Goal: Information Seeking & Learning: Learn about a topic

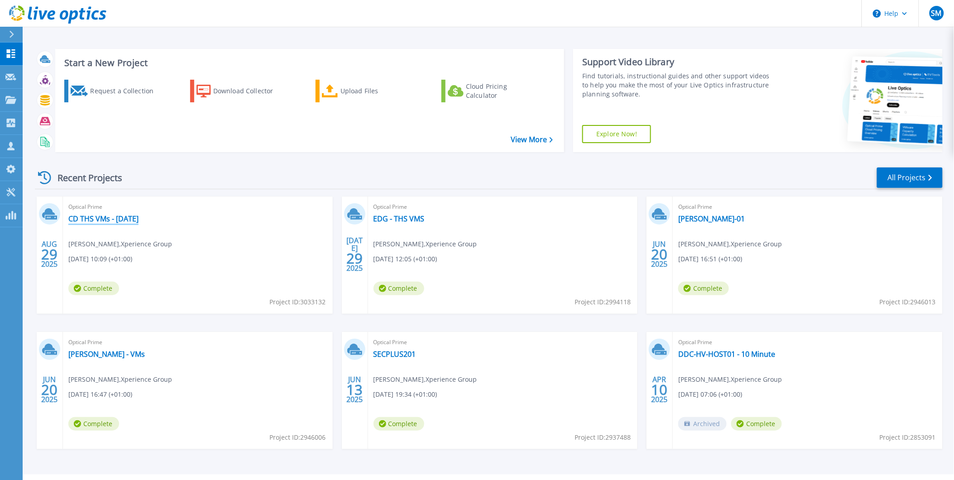
click at [112, 214] on link "CD THS VMs - [DATE]" at bounding box center [103, 218] width 70 height 9
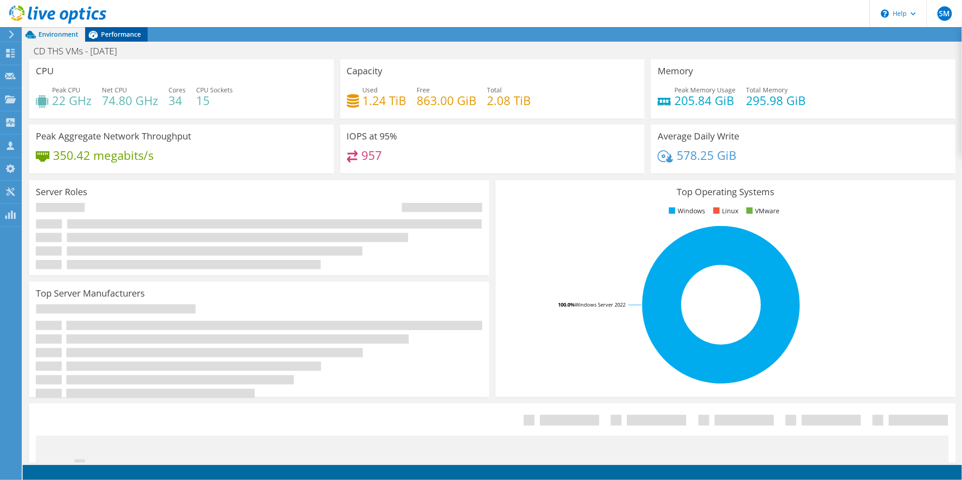
click at [129, 34] on span "Performance" at bounding box center [121, 34] width 40 height 9
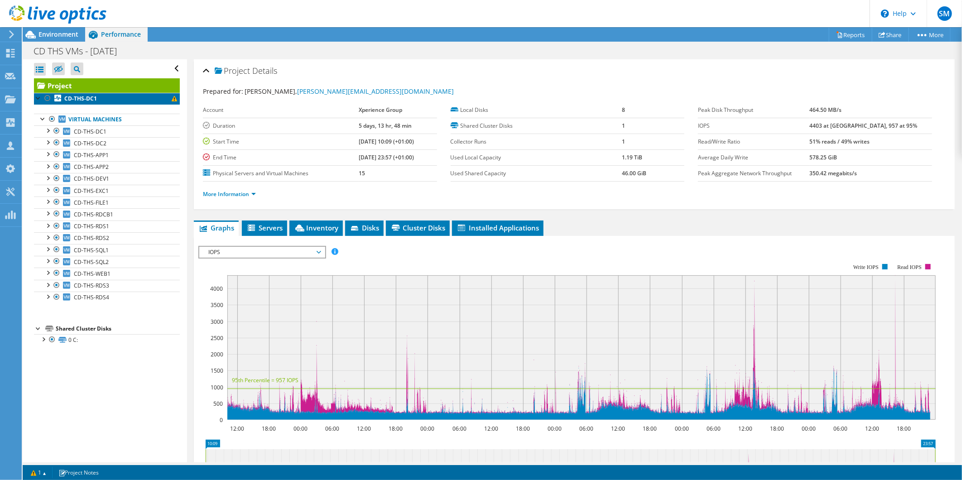
click at [85, 100] on b "CD-THS-DC1" at bounding box center [80, 99] width 33 height 8
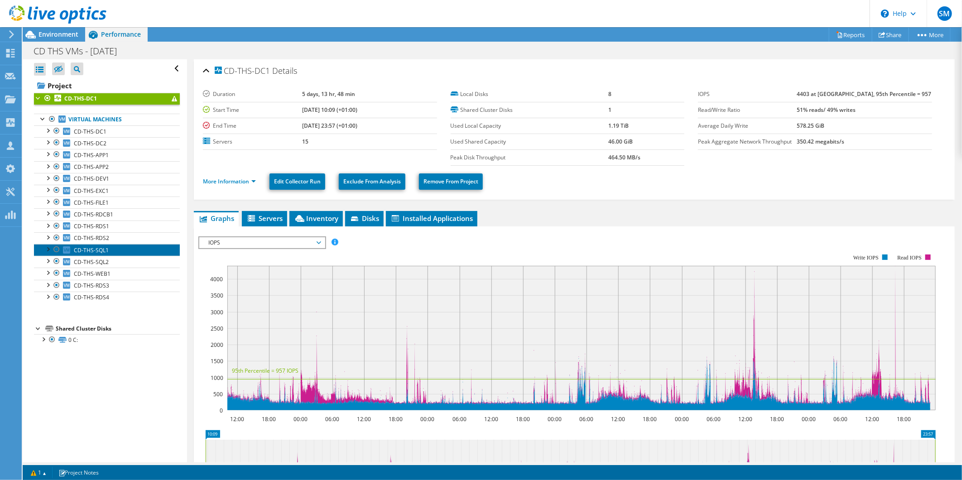
click at [110, 251] on link "CD-THS-SQL1" at bounding box center [107, 250] width 146 height 12
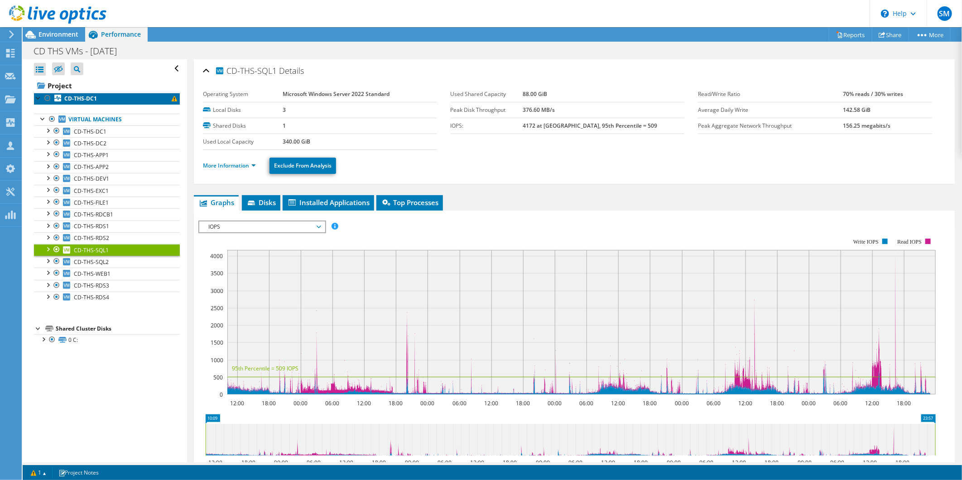
click at [86, 98] on b "CD-THS-DC1" at bounding box center [80, 99] width 33 height 8
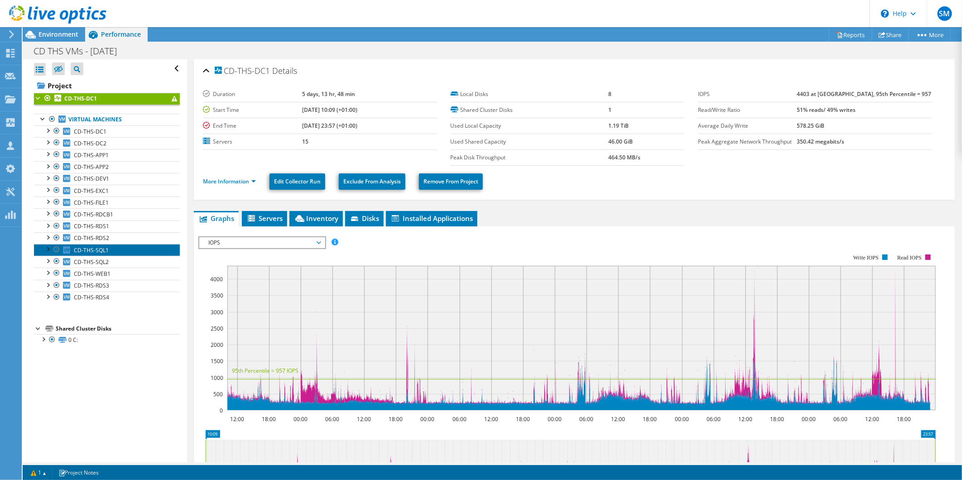
click at [102, 250] on span "CD-THS-SQL1" at bounding box center [91, 250] width 35 height 8
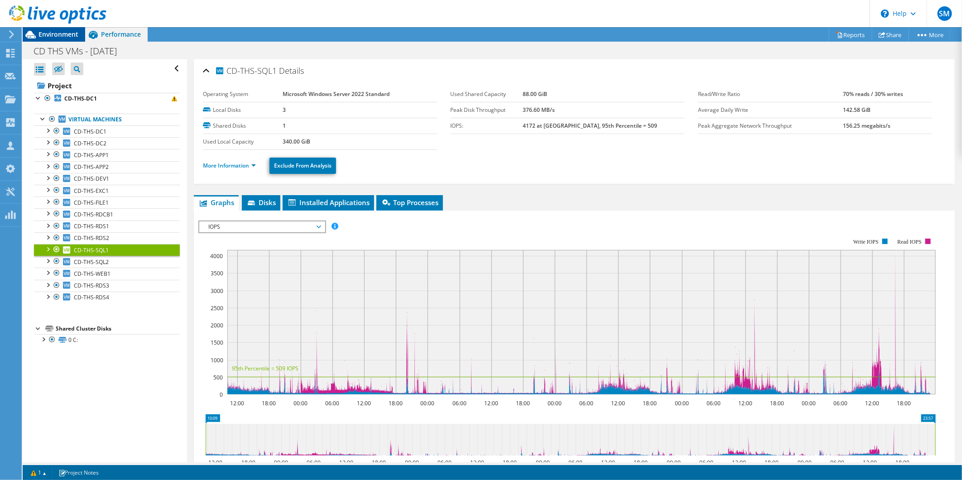
click at [53, 32] on span "Environment" at bounding box center [58, 34] width 40 height 9
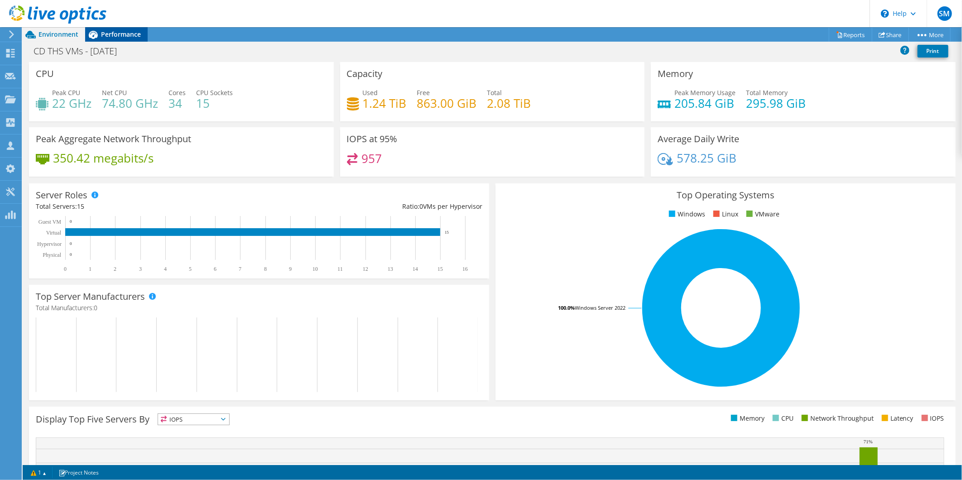
click at [113, 34] on span "Performance" at bounding box center [121, 34] width 40 height 9
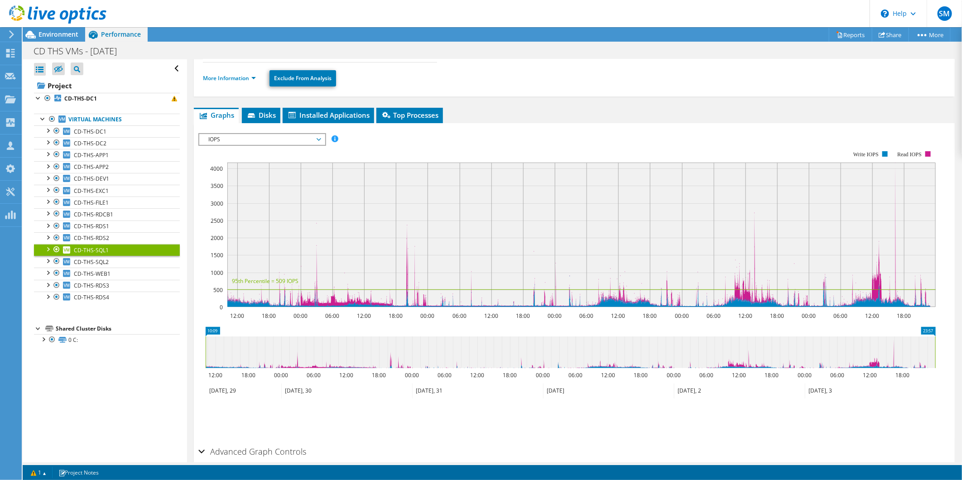
scroll to position [128, 0]
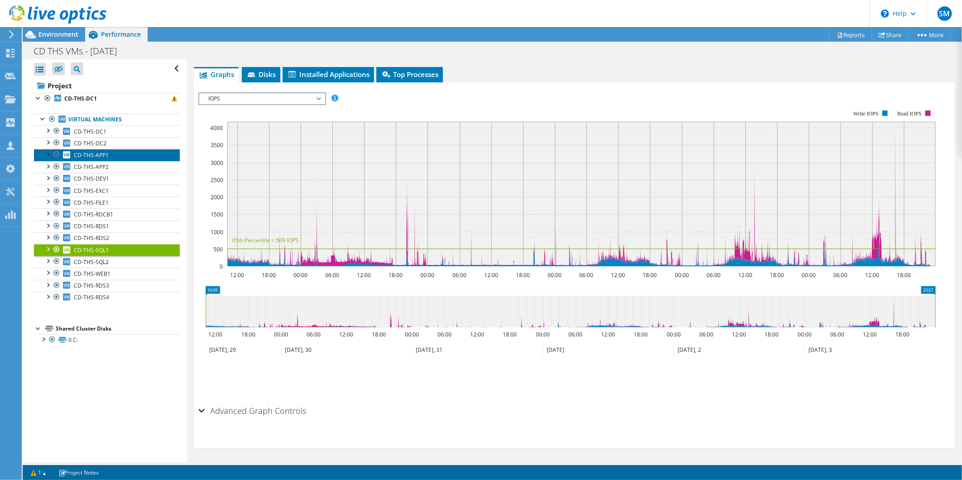
click at [105, 155] on span "CD-THS-APP1" at bounding box center [91, 155] width 35 height 8
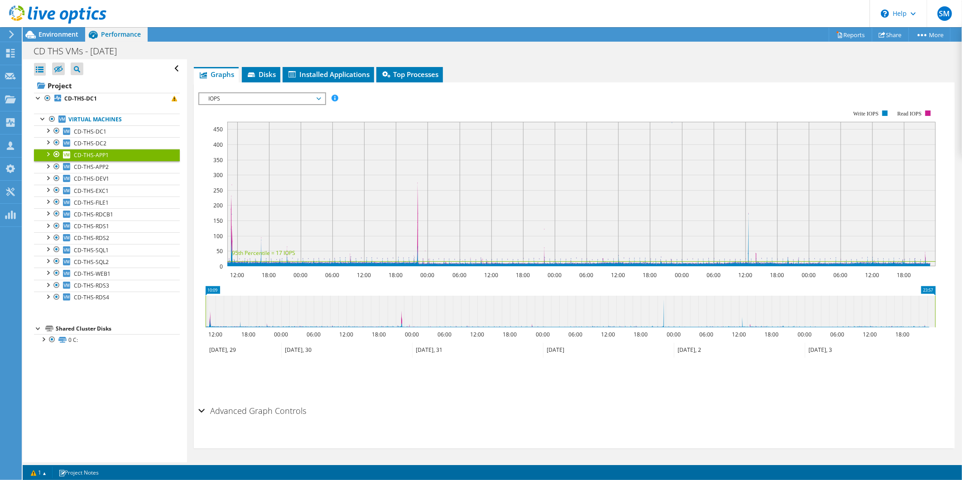
click at [264, 93] on span "IOPS" at bounding box center [262, 98] width 116 height 11
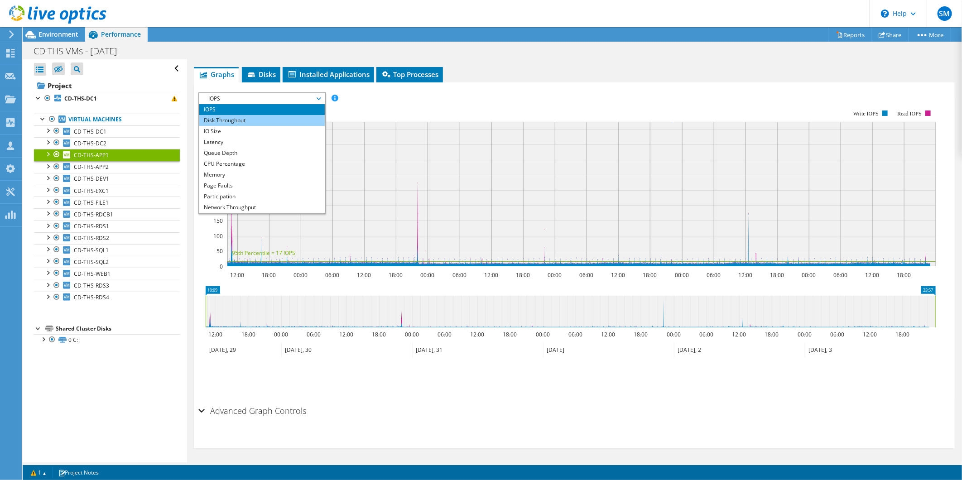
click at [237, 117] on li "Disk Throughput" at bounding box center [261, 120] width 125 height 11
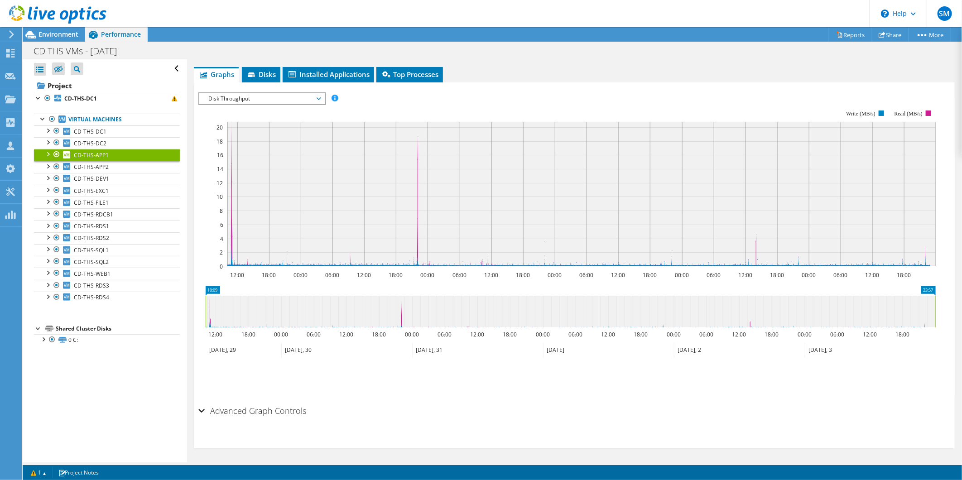
click at [246, 96] on span "Disk Throughput" at bounding box center [262, 98] width 116 height 11
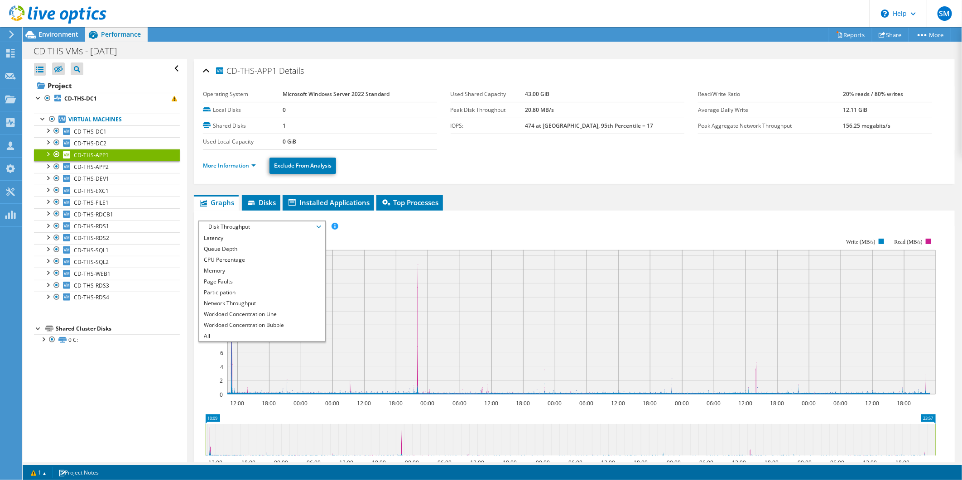
scroll to position [0, 0]
click at [217, 232] on li "IOPS" at bounding box center [261, 237] width 125 height 11
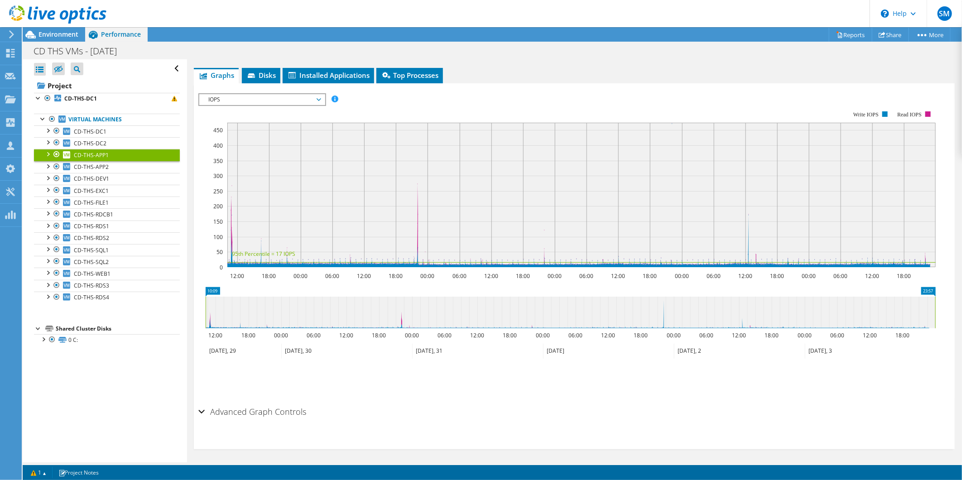
scroll to position [128, 0]
click at [263, 98] on span "IOPS" at bounding box center [262, 98] width 116 height 11
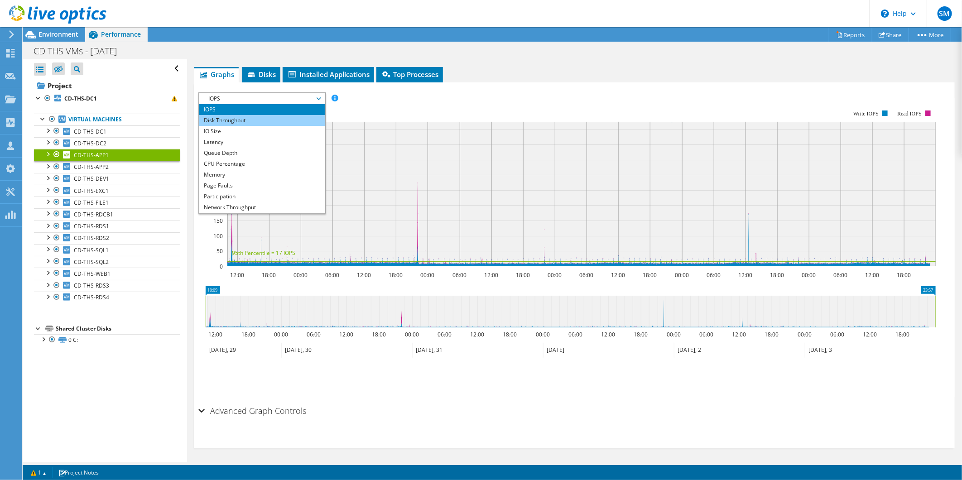
click at [229, 121] on li "Disk Throughput" at bounding box center [261, 120] width 125 height 11
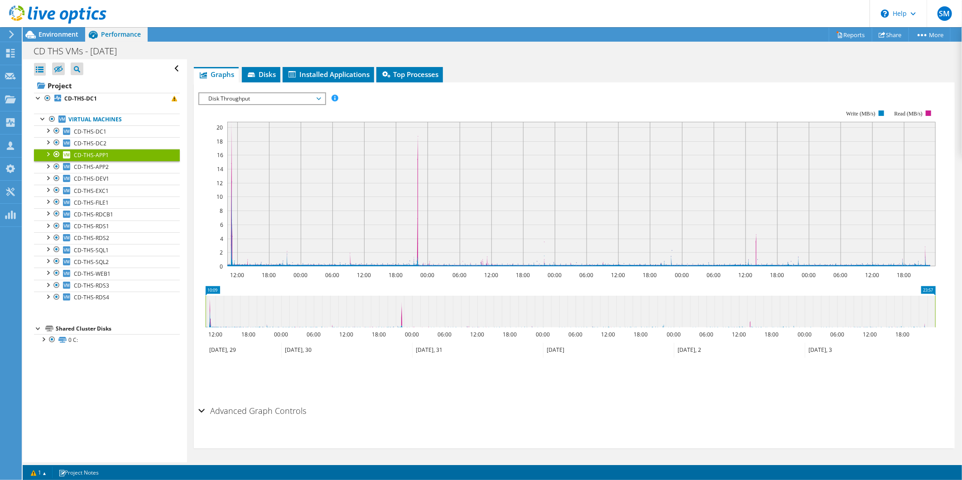
click at [267, 97] on span "Disk Throughput" at bounding box center [262, 98] width 116 height 11
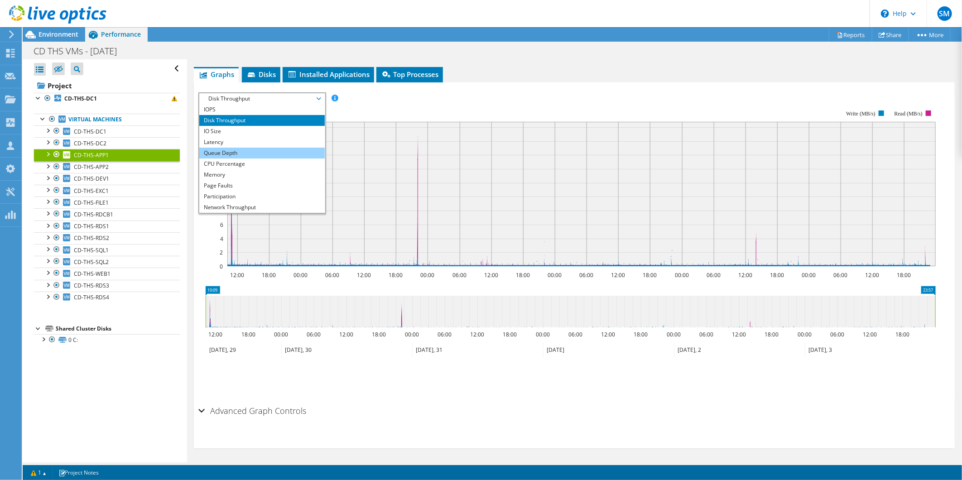
drag, startPoint x: 245, startPoint y: 162, endPoint x: 256, endPoint y: 148, distance: 18.0
click at [245, 162] on li "CPU Percentage" at bounding box center [261, 163] width 125 height 11
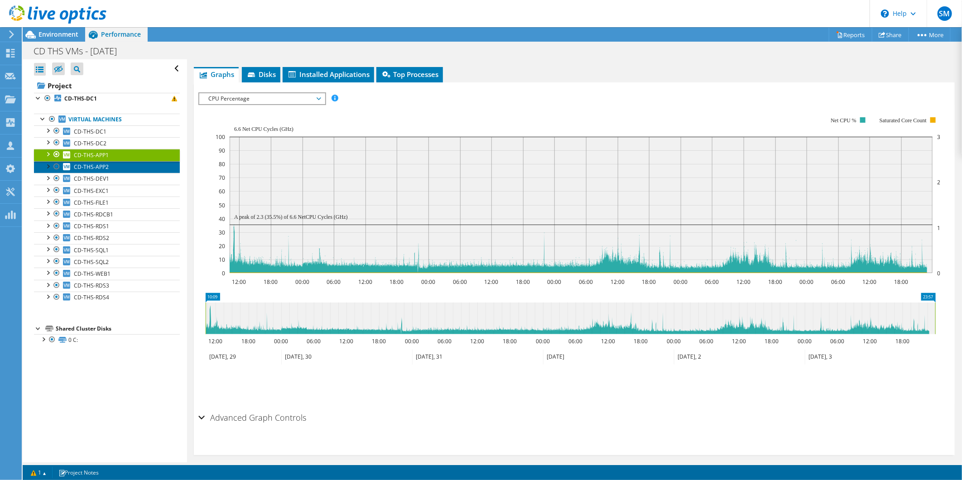
click at [101, 162] on link "CD-THS-APP2" at bounding box center [107, 167] width 146 height 12
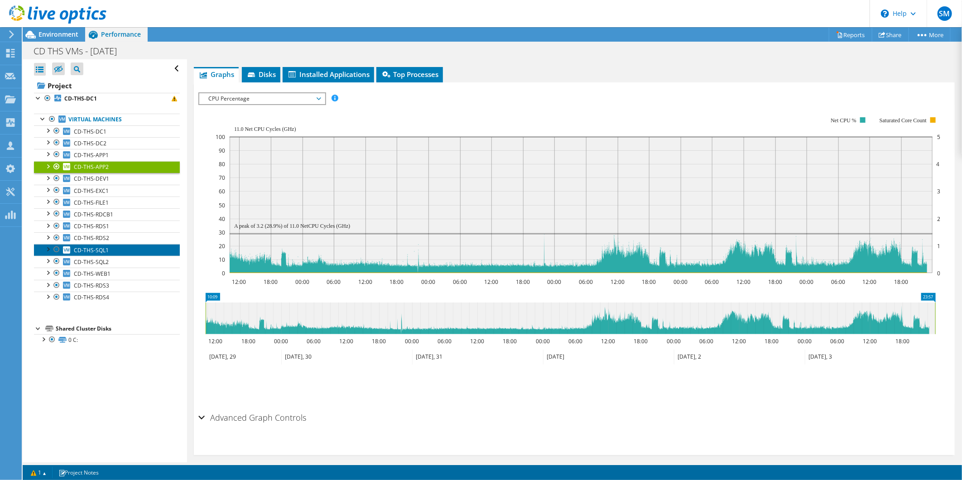
click at [105, 251] on span "CD-THS-SQL1" at bounding box center [91, 250] width 35 height 8
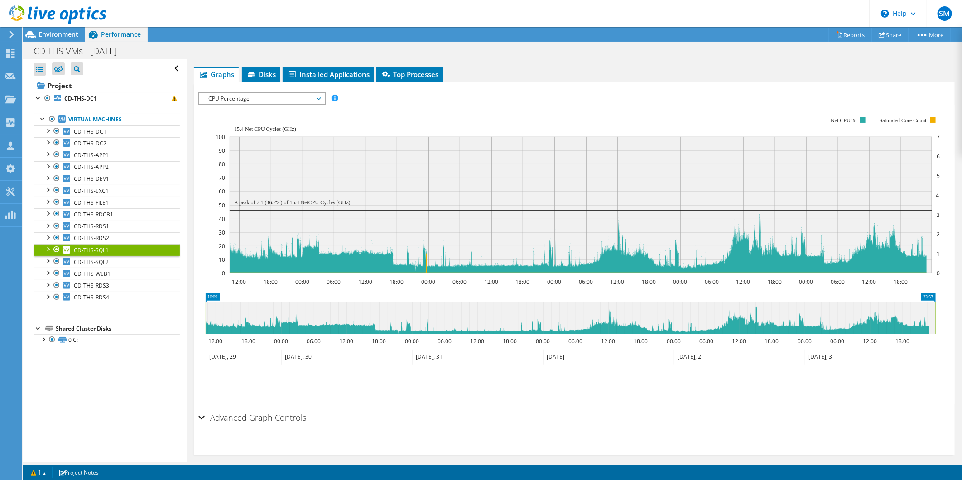
drag, startPoint x: 935, startPoint y: 315, endPoint x: 849, endPoint y: 306, distance: 86.9
click at [935, 315] on rect at bounding box center [935, 318] width 4 height 32
drag, startPoint x: 849, startPoint y: 306, endPoint x: 400, endPoint y: 307, distance: 448.3
click at [400, 307] on icon at bounding box center [570, 318] width 729 height 32
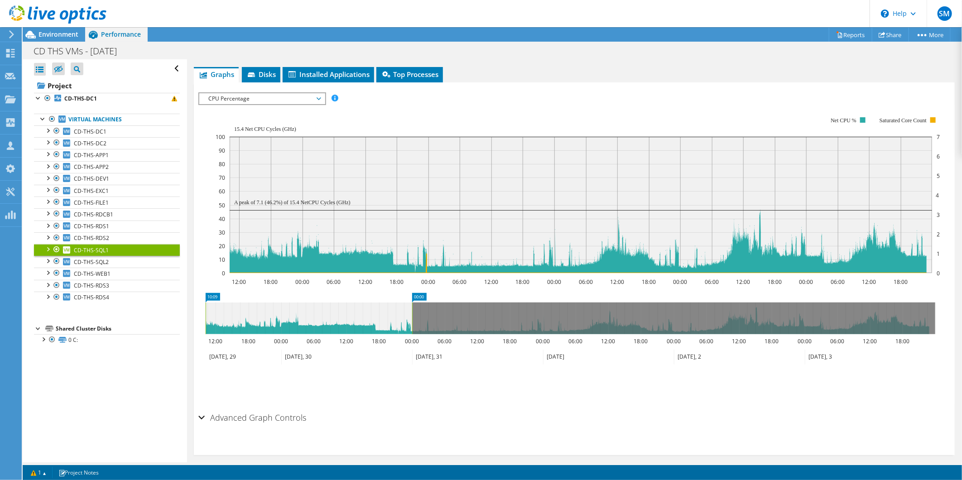
drag, startPoint x: 934, startPoint y: 313, endPoint x: 401, endPoint y: 297, distance: 533.2
click at [401, 297] on icon "10:09 00:00 12:00 18:00 00:00 06:00 12:00 18:00 00:00 06:00 12:00 18:00 00:00 0…" at bounding box center [570, 329] width 744 height 72
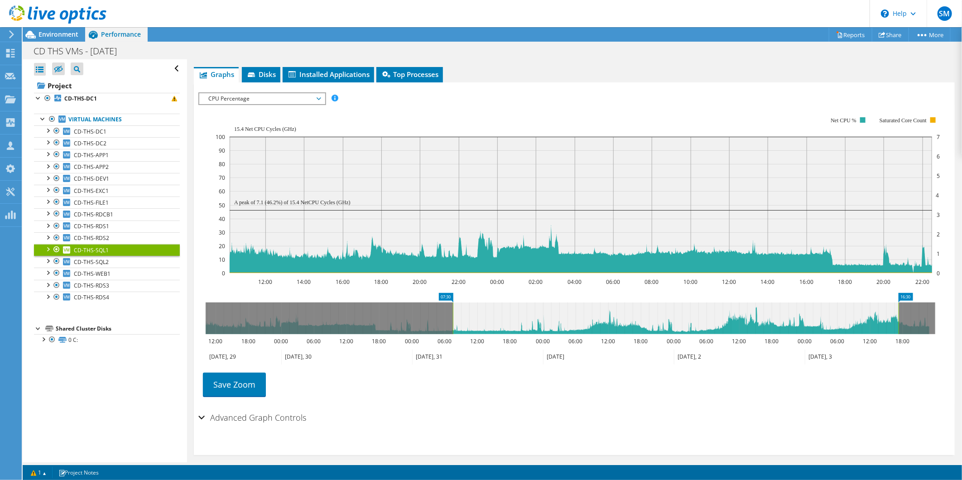
drag, startPoint x: 450, startPoint y: 312, endPoint x: 888, endPoint y: 319, distance: 437.9
click at [952, 328] on div "CD-THS-SQL1 Details Operating System Microsoft Windows Server 2022 Standard Loc…" at bounding box center [574, 201] width 774 height 540
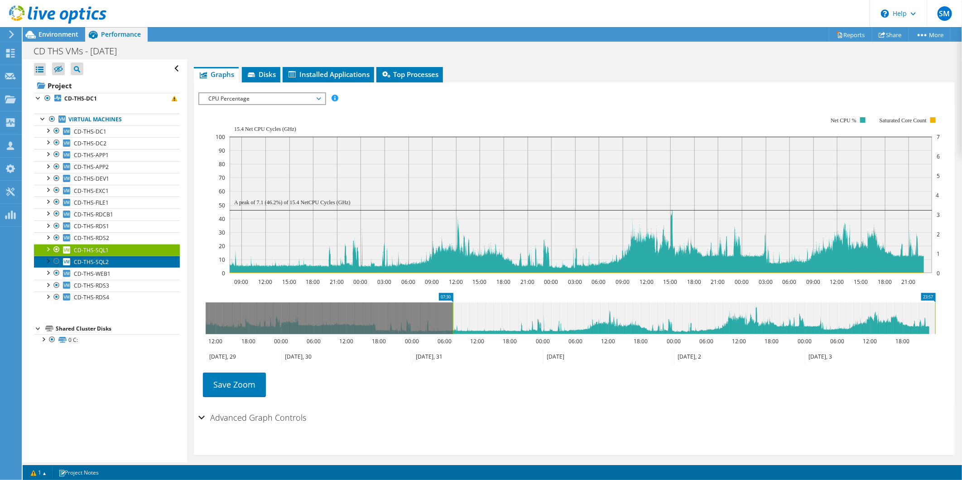
click at [101, 260] on span "CD-THS-SQL2" at bounding box center [91, 262] width 35 height 8
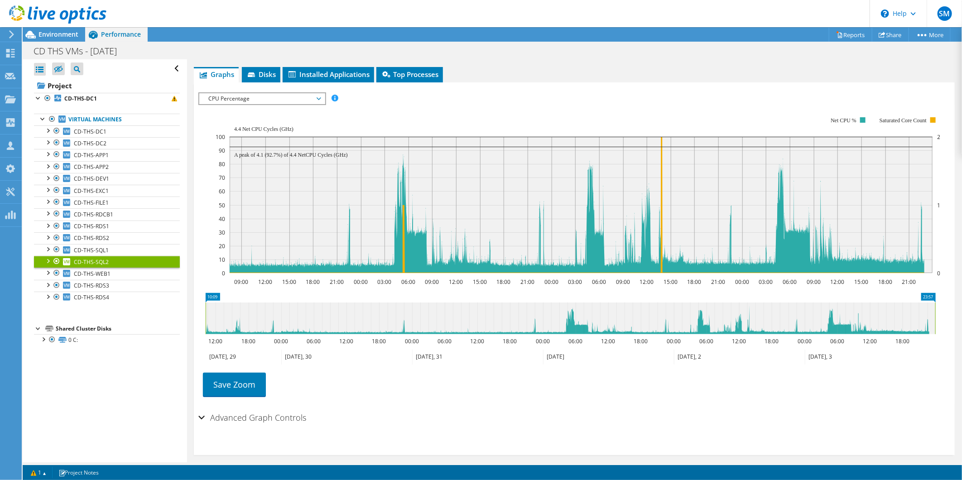
drag, startPoint x: 451, startPoint y: 319, endPoint x: 28, endPoint y: 325, distance: 423.4
click at [28, 325] on div "Open All Close All Hide Excluded Nodes Project Tree Filter" at bounding box center [492, 260] width 939 height 403
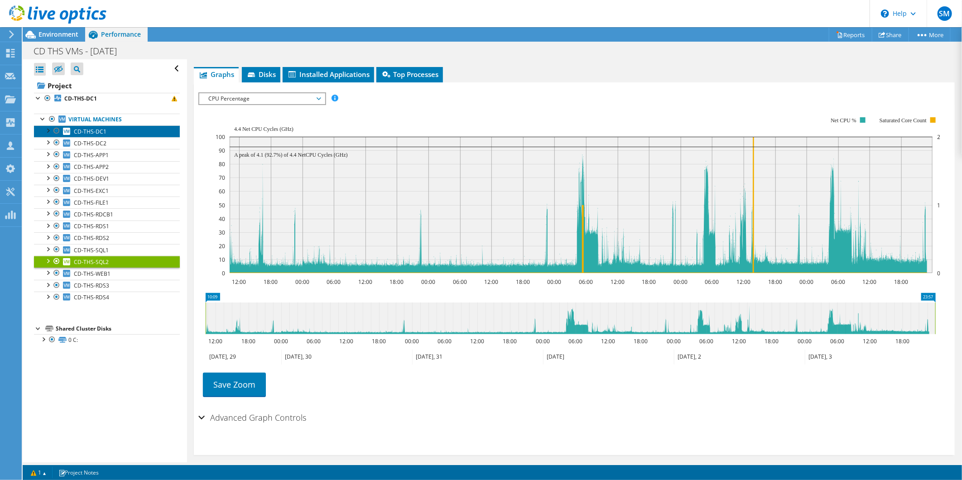
click at [94, 130] on span "CD-THS-DC1" at bounding box center [90, 132] width 33 height 8
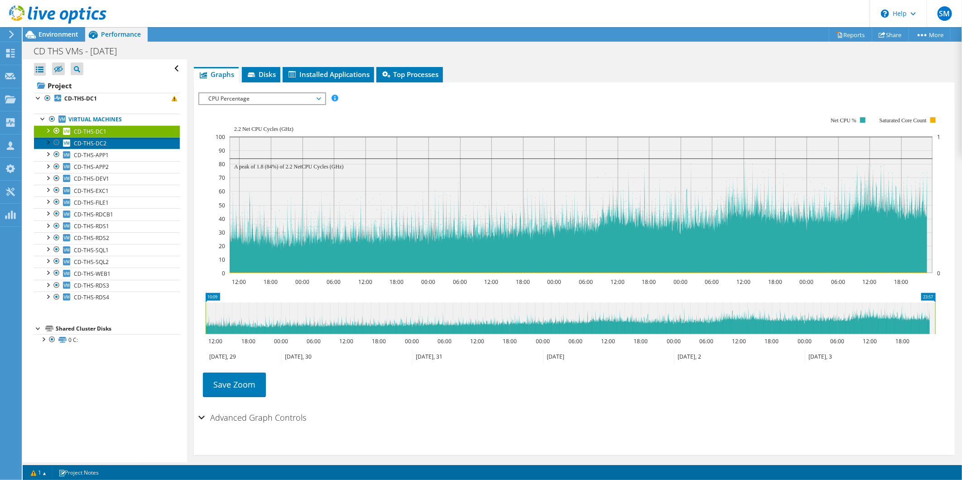
click at [94, 145] on span "CD-THS-DC2" at bounding box center [90, 143] width 33 height 8
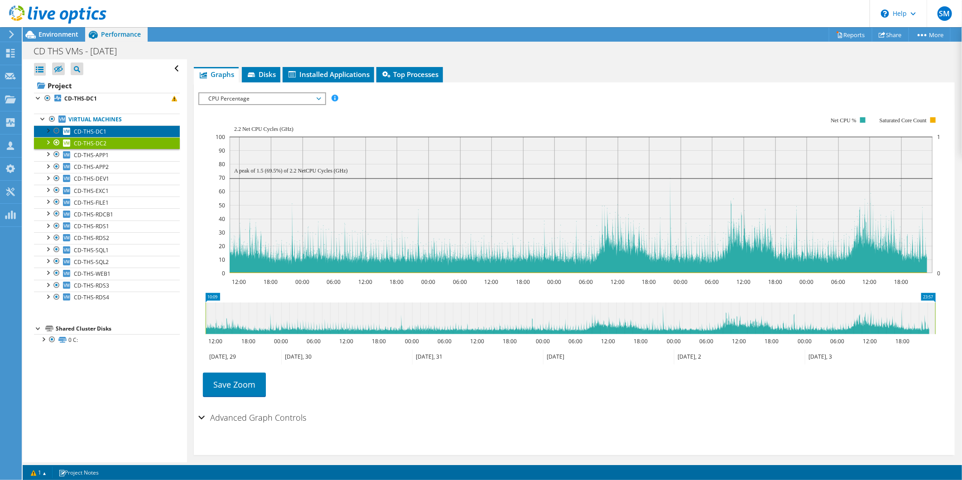
click at [88, 134] on span "CD-THS-DC1" at bounding box center [90, 132] width 33 height 8
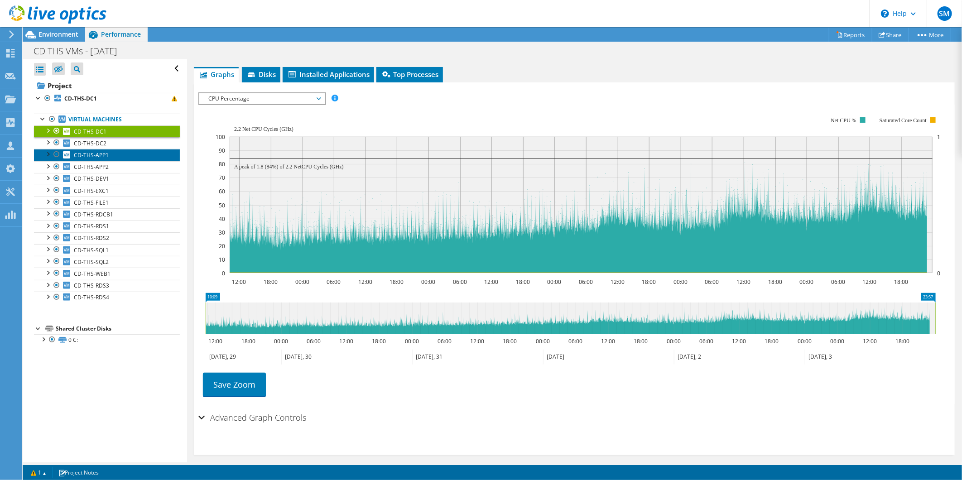
click at [95, 151] on span "CD-THS-APP1" at bounding box center [91, 155] width 35 height 8
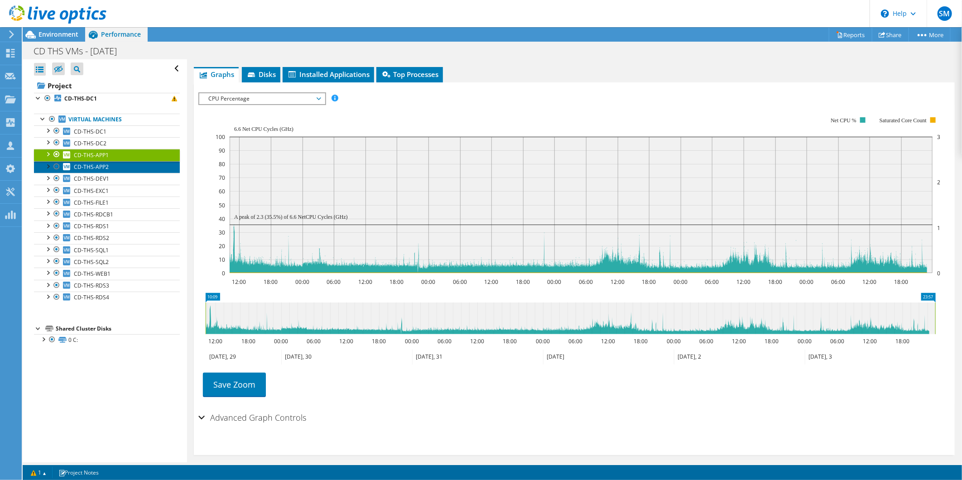
click at [100, 165] on span "CD-THS-APP2" at bounding box center [91, 167] width 35 height 8
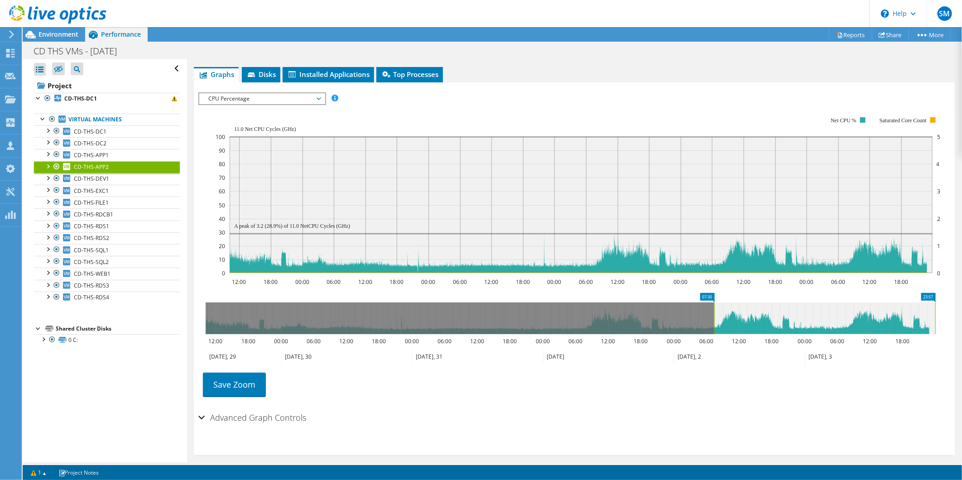
drag, startPoint x: 206, startPoint y: 326, endPoint x: 889, endPoint y: 325, distance: 683.3
click at [712, 325] on rect at bounding box center [714, 318] width 4 height 32
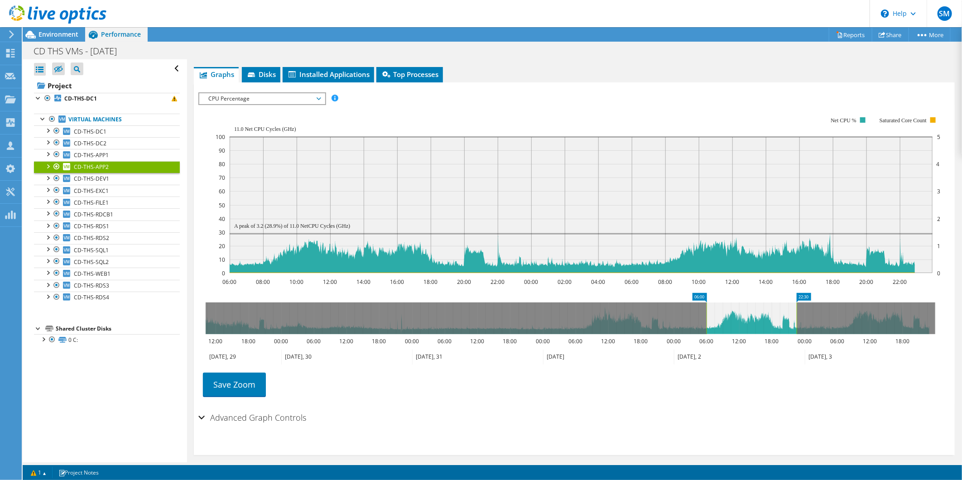
drag, startPoint x: 934, startPoint y: 316, endPoint x: 731, endPoint y: 307, distance: 203.1
click at [795, 318] on rect at bounding box center [797, 318] width 4 height 32
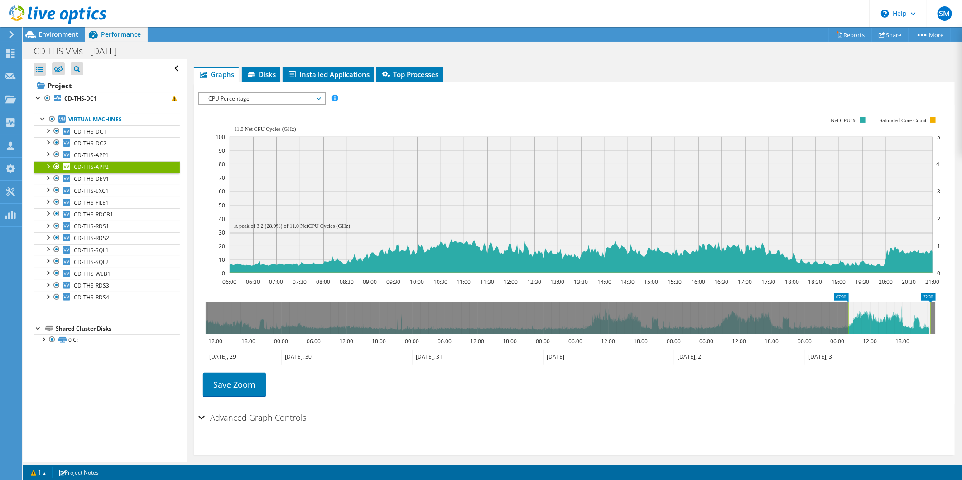
drag, startPoint x: 801, startPoint y: 322, endPoint x: 931, endPoint y: 319, distance: 130.0
click at [930, 321] on icon at bounding box center [889, 318] width 82 height 32
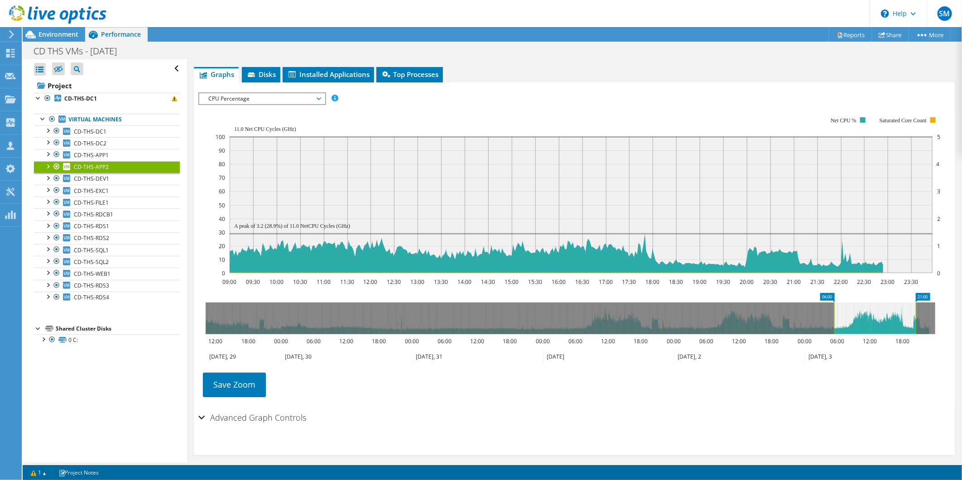
drag, startPoint x: 907, startPoint y: 320, endPoint x: 887, endPoint y: 321, distance: 19.9
click at [887, 321] on icon at bounding box center [875, 318] width 82 height 32
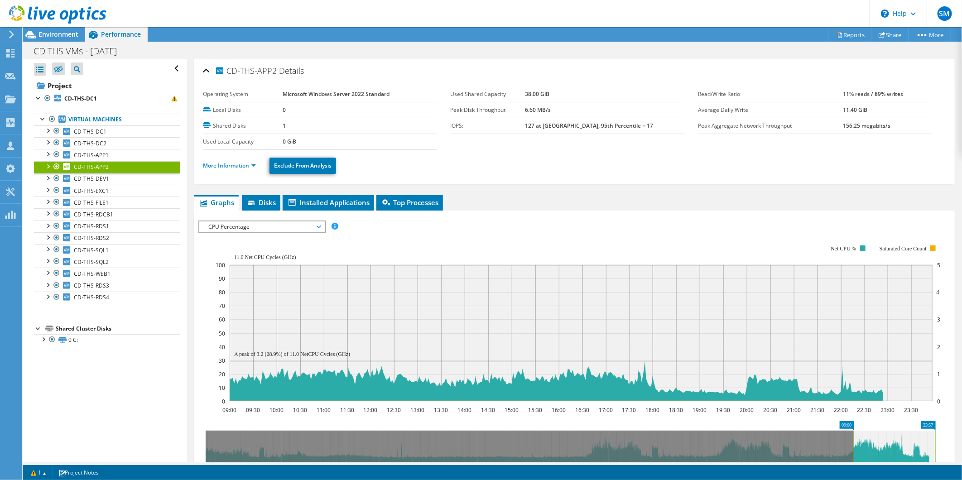
scroll to position [128, 0]
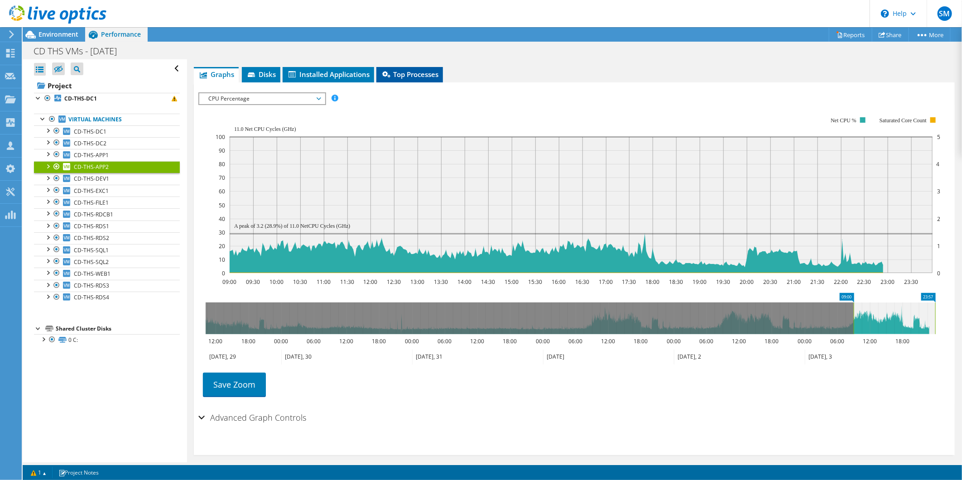
click at [423, 74] on span "Top Processes" at bounding box center [410, 74] width 58 height 9
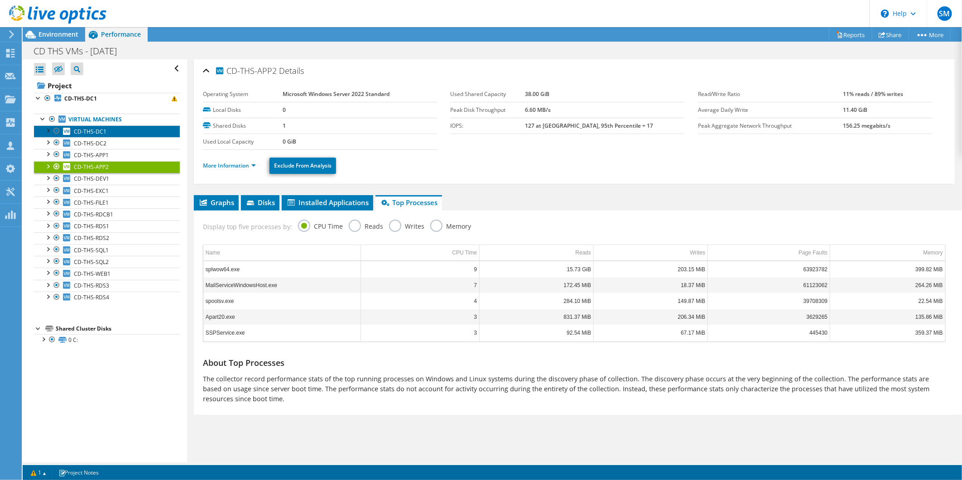
click at [94, 130] on span "CD-THS-DC1" at bounding box center [90, 132] width 33 height 8
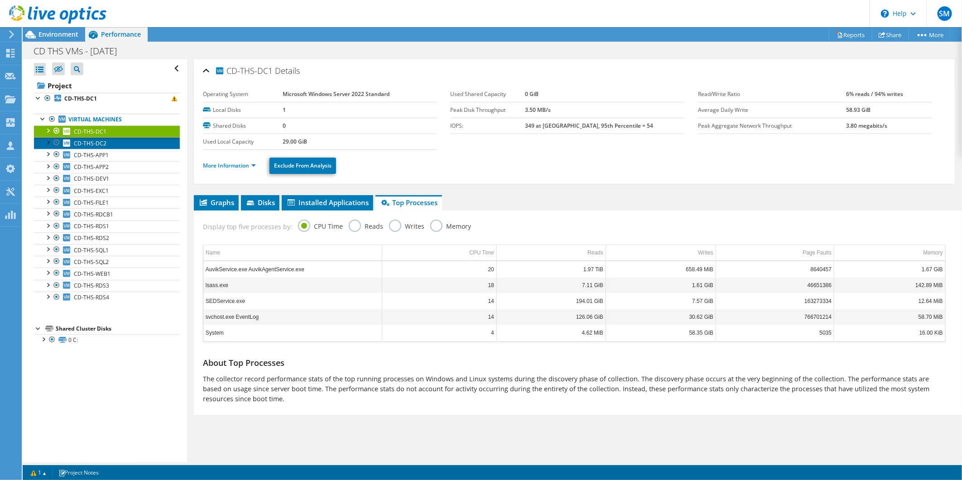
click at [99, 146] on span "CD-THS-DC2" at bounding box center [90, 143] width 33 height 8
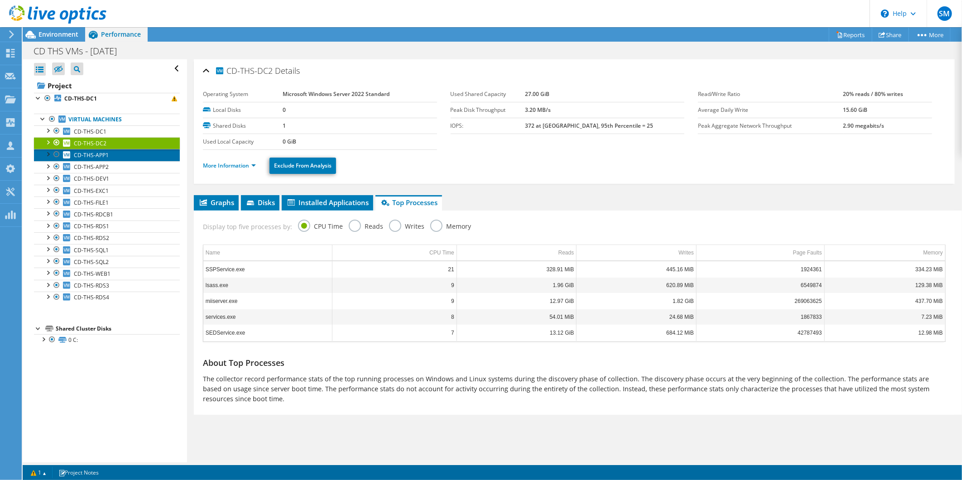
click at [104, 154] on span "CD-THS-APP1" at bounding box center [91, 155] width 35 height 8
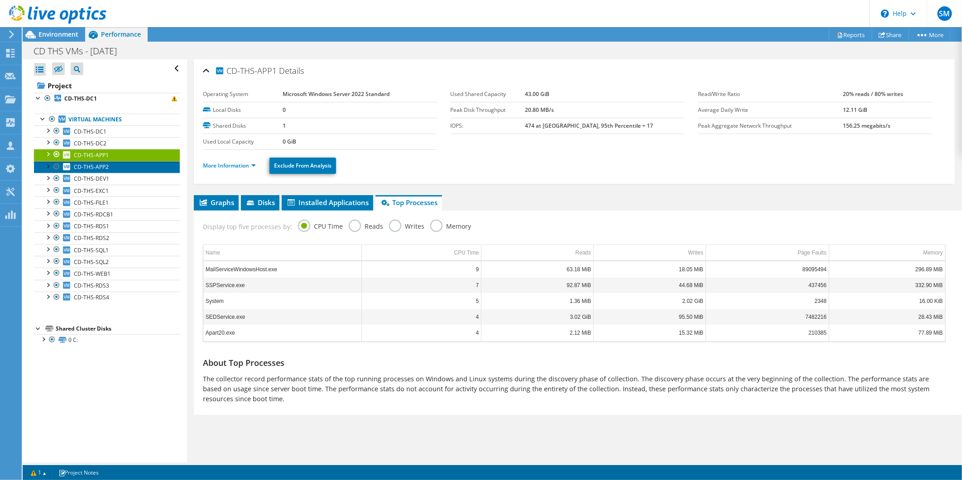
click at [101, 169] on span "CD-THS-APP2" at bounding box center [91, 167] width 35 height 8
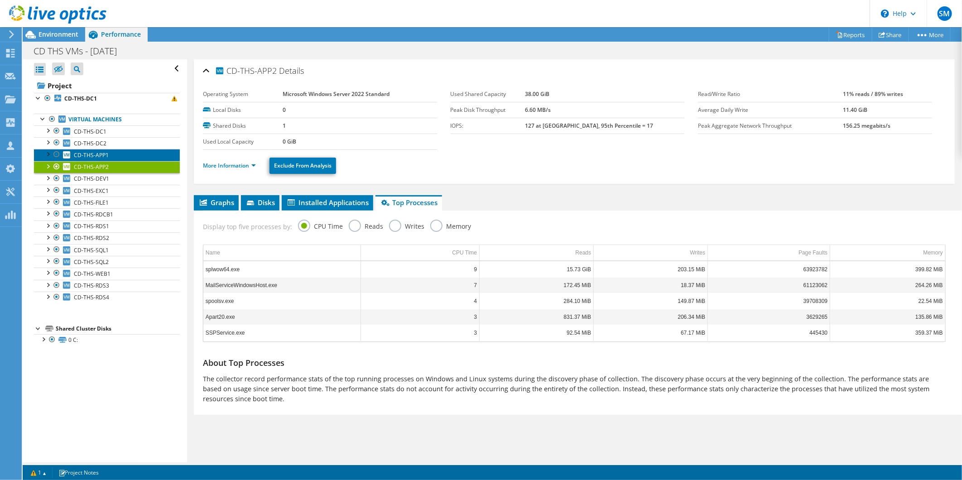
click at [96, 151] on span "CD-THS-APP1" at bounding box center [91, 155] width 35 height 8
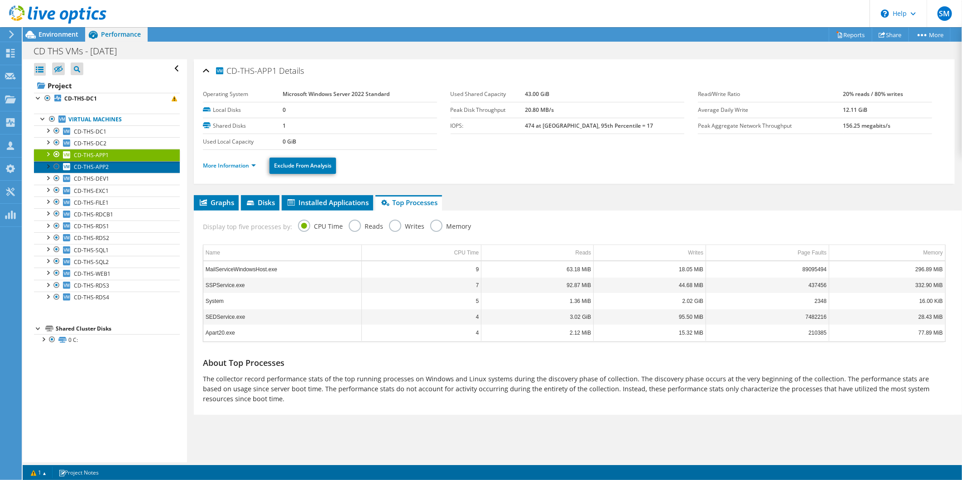
click at [93, 169] on span "CD-THS-APP2" at bounding box center [91, 167] width 35 height 8
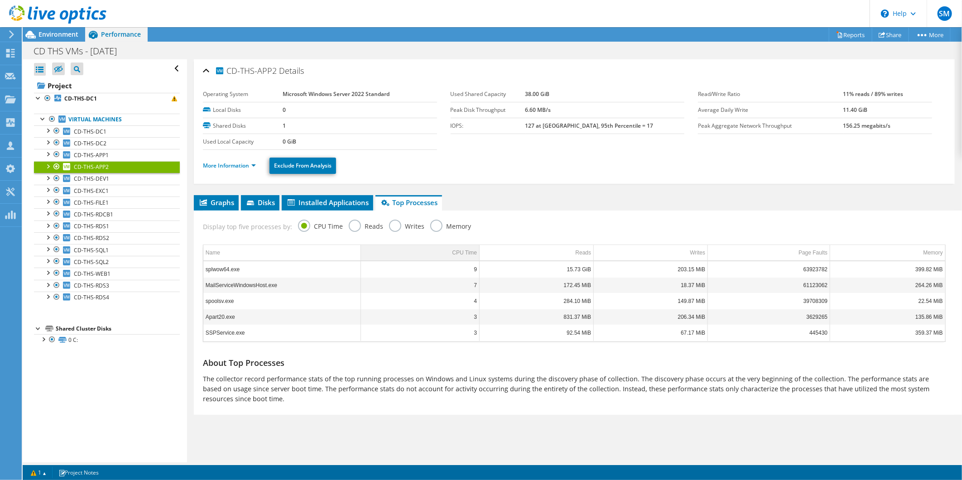
click at [460, 252] on div "CPU Time" at bounding box center [464, 252] width 25 height 11
drag, startPoint x: 459, startPoint y: 252, endPoint x: 460, endPoint y: 257, distance: 5.2
click at [459, 252] on div "CPU Time" at bounding box center [464, 252] width 25 height 11
drag, startPoint x: 249, startPoint y: 269, endPoint x: 202, endPoint y: 269, distance: 46.6
click at [203, 269] on div "Name CPU Time Reads Writes Page Faults Memory splwow64.exe 9 15.73 GiB 203.15 M…" at bounding box center [574, 293] width 743 height 97
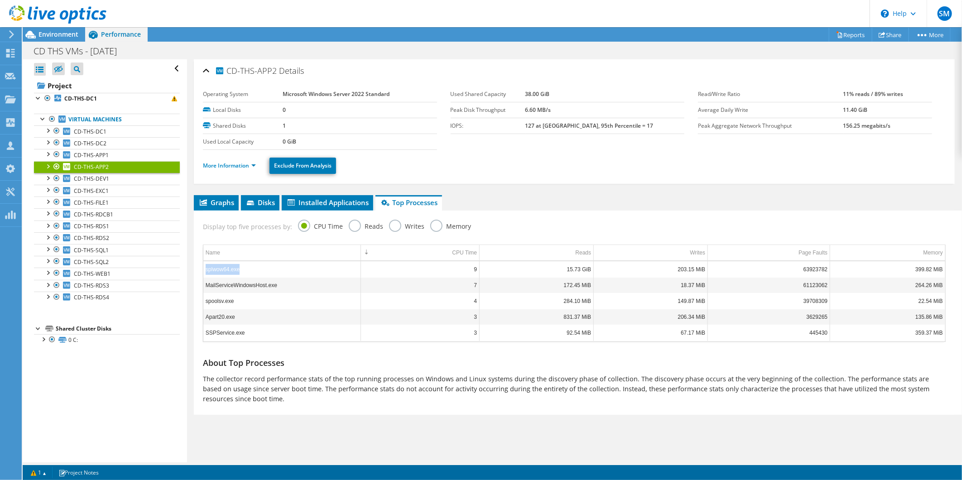
copy div "Name CPU Time Reads Writes Page Faults Memory splwow64.exe"
